Goal: Unclear: Unclear

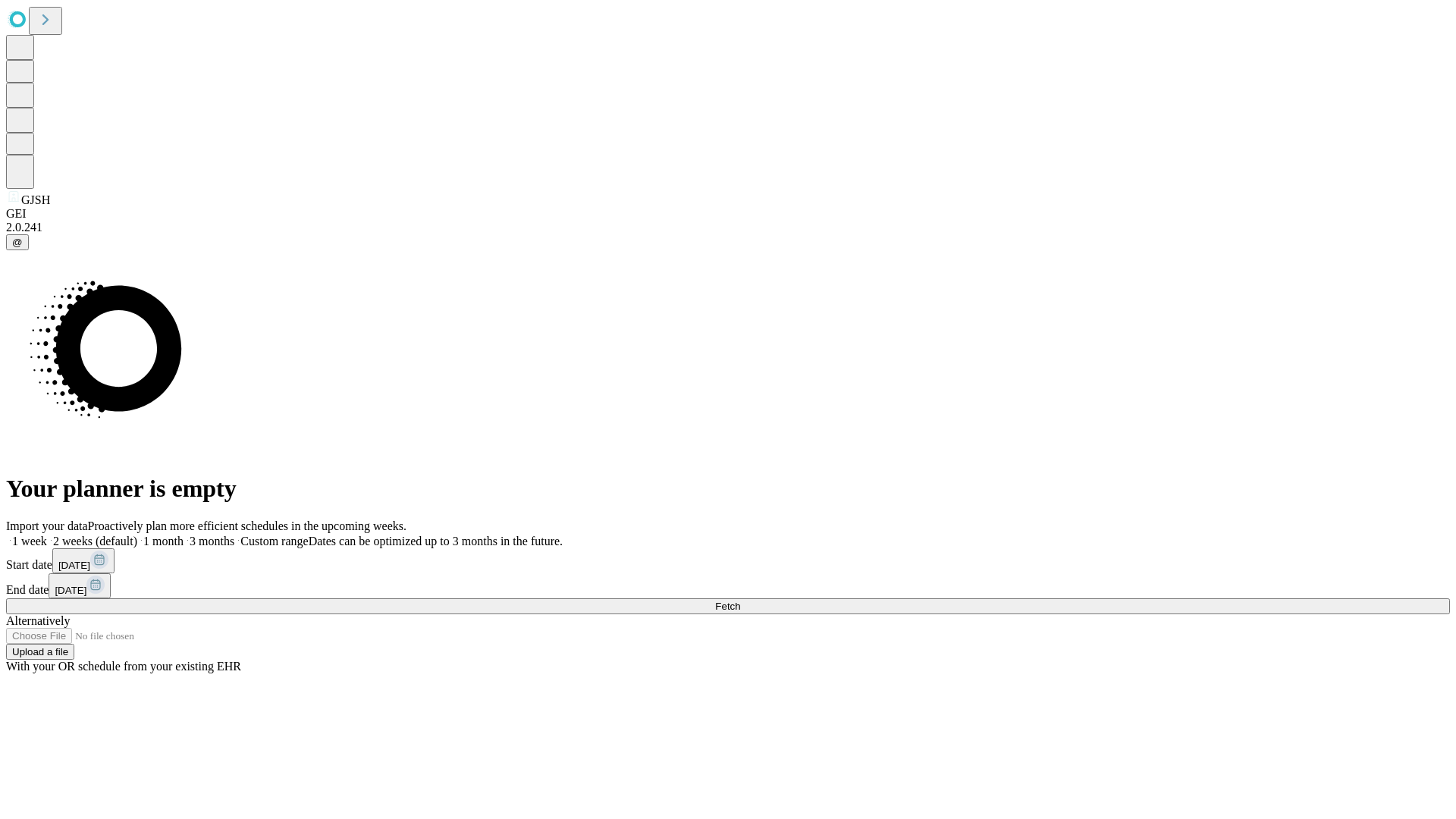
click at [740, 601] on span "Fetch" at bounding box center [727, 606] width 25 height 11
